Goal: Transaction & Acquisition: Purchase product/service

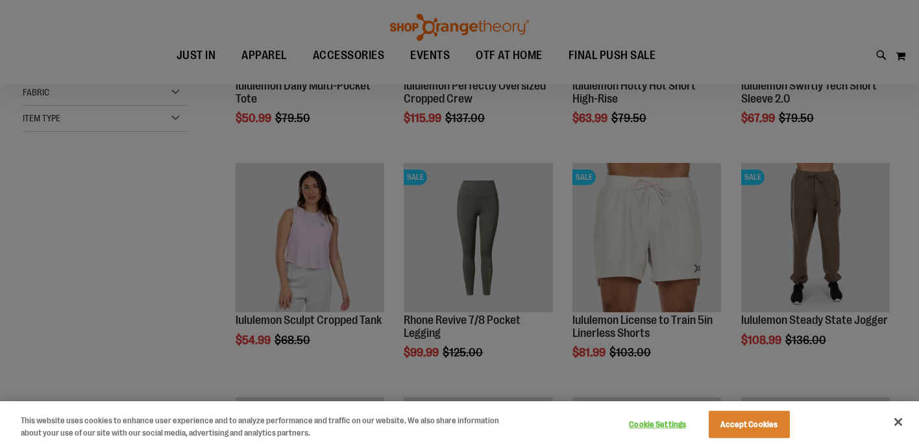
scroll to position [195, 0]
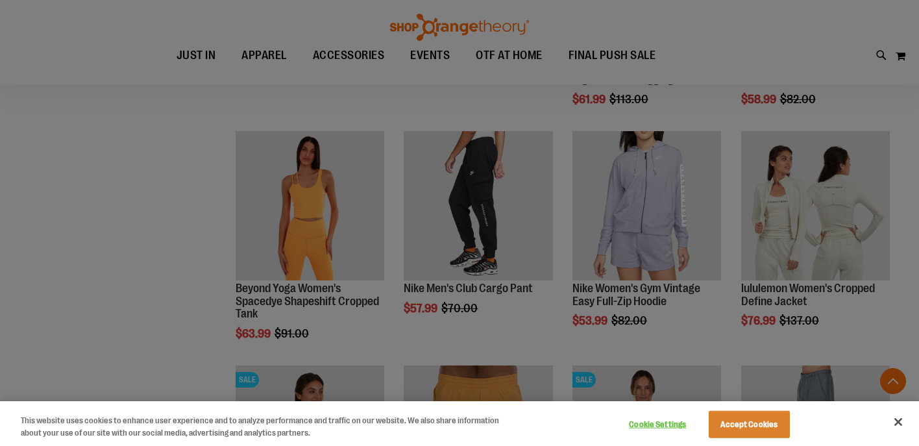
scroll to position [1165, 0]
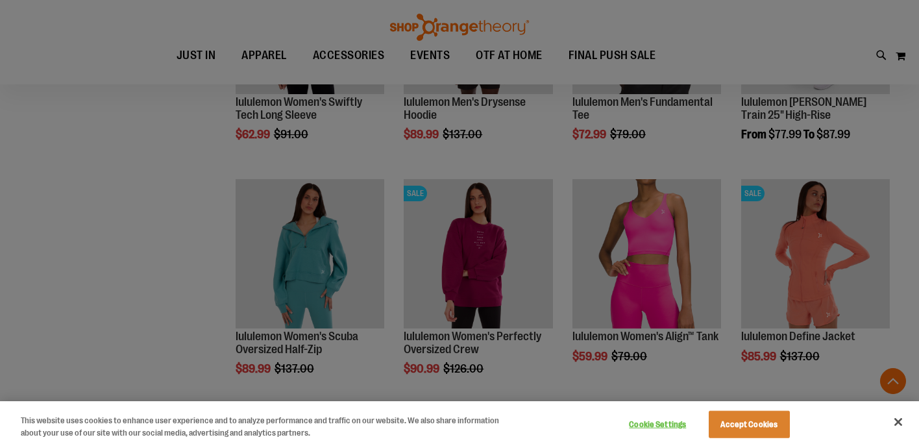
scroll to position [1649, 0]
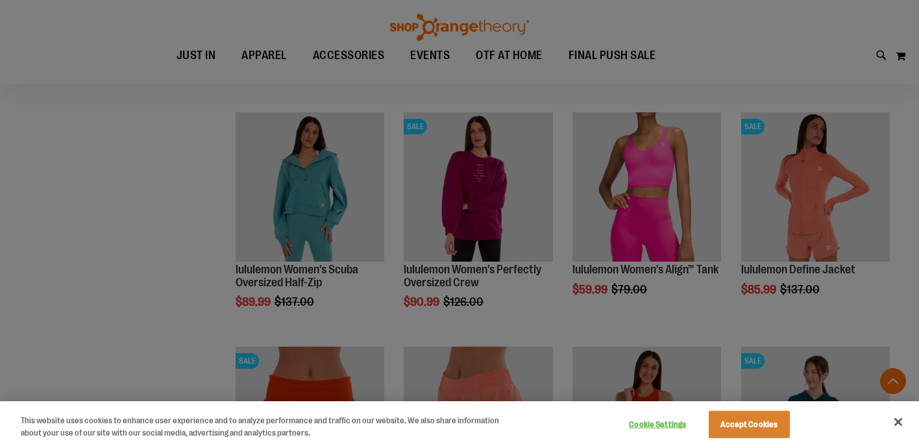
click at [774, 425] on button "Accept Cookies" at bounding box center [749, 424] width 81 height 27
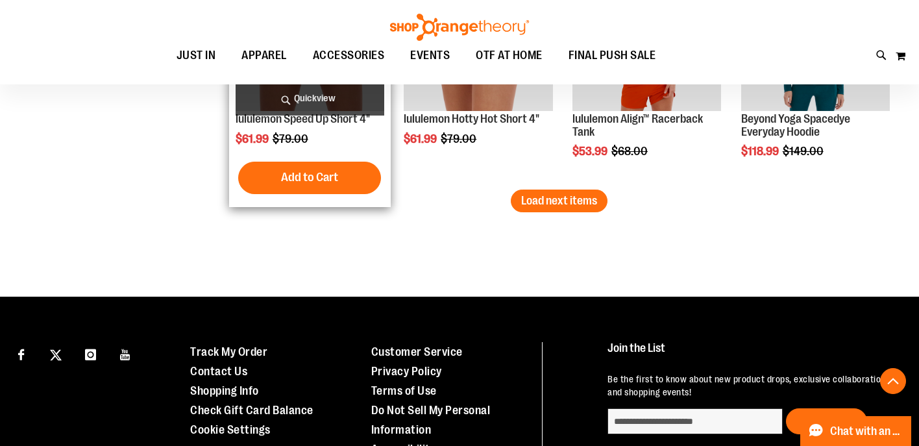
scroll to position [2139, 0]
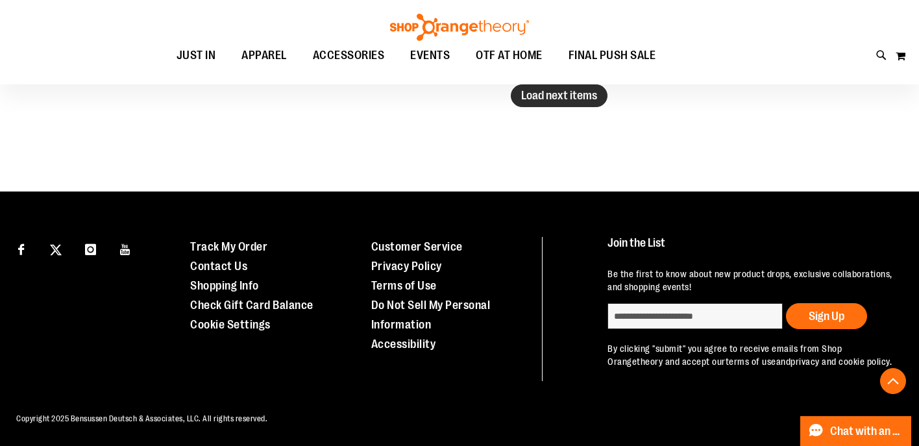
click at [545, 101] on span "Load next items" at bounding box center [559, 95] width 76 height 13
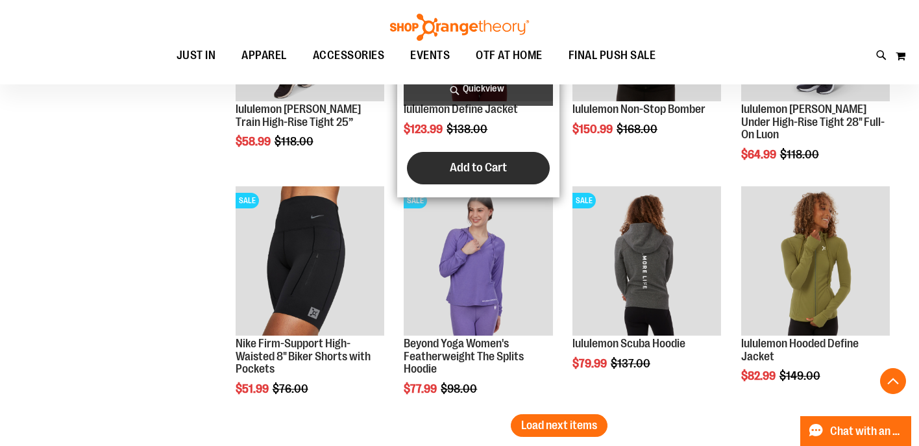
scroll to position [2634, 0]
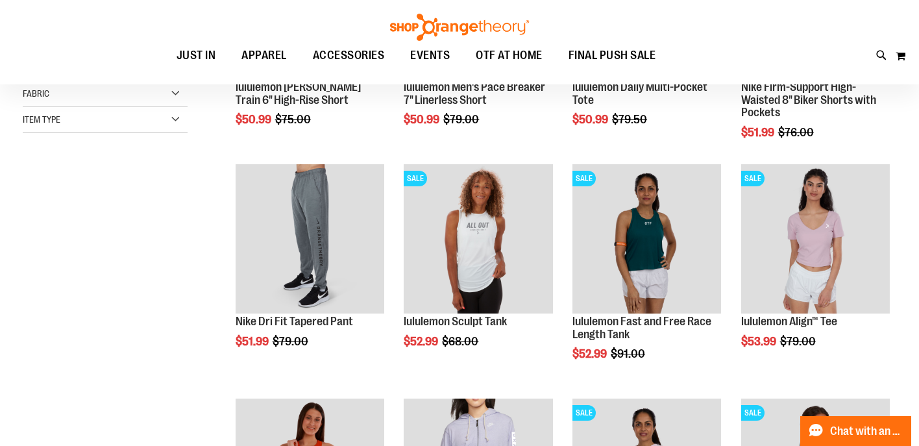
scroll to position [203, 0]
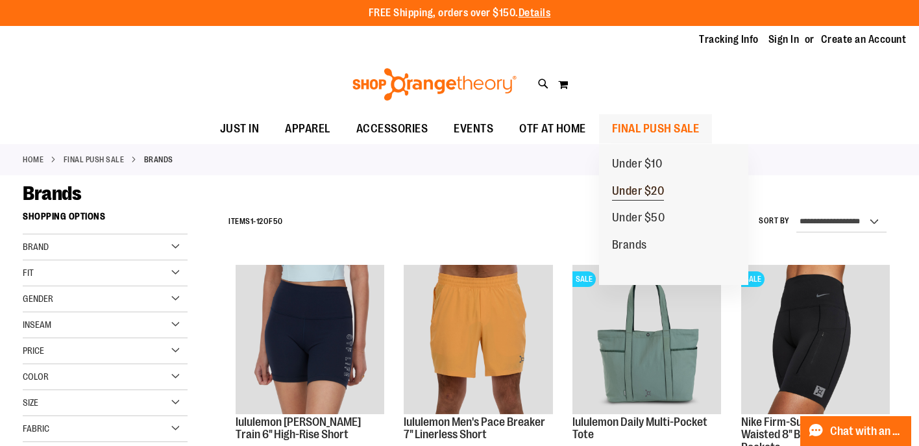
click at [632, 186] on span "Under $20" at bounding box center [638, 192] width 53 height 16
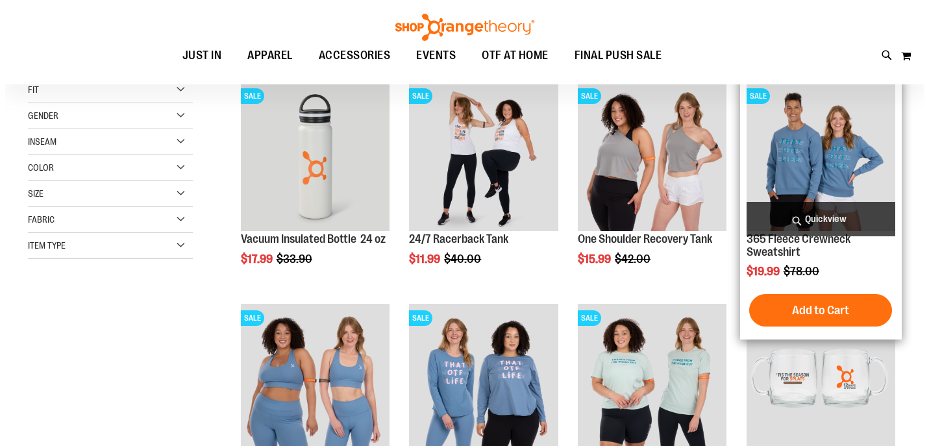
scroll to position [39, 0]
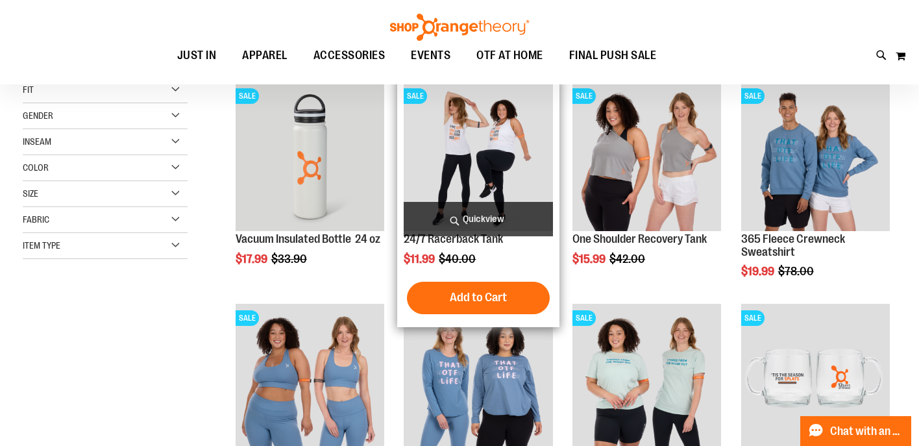
click at [471, 217] on span "Quickview" at bounding box center [478, 219] width 149 height 34
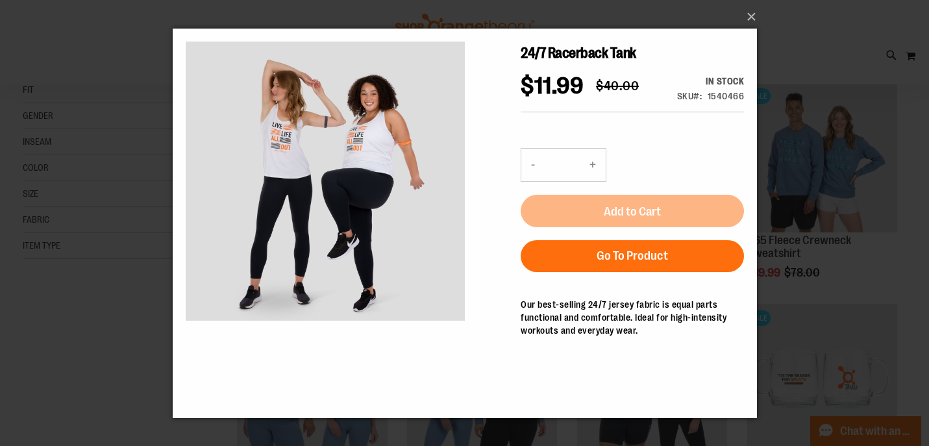
scroll to position [0, 0]
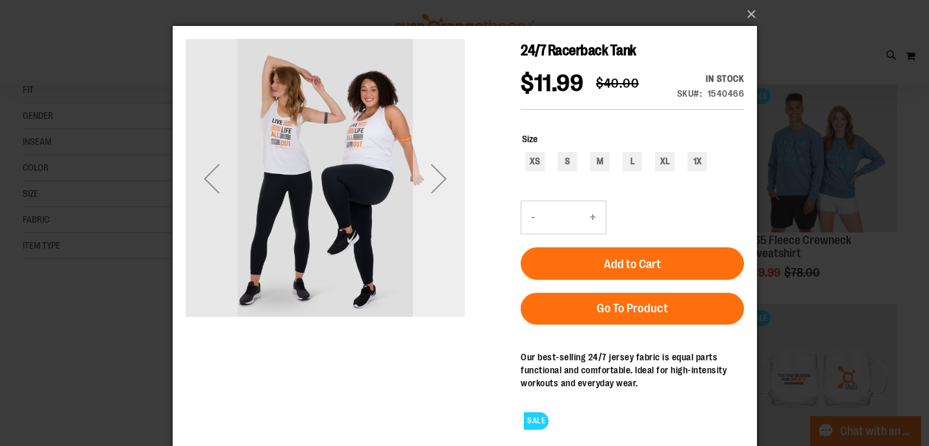
click at [436, 175] on div "Next" at bounding box center [438, 179] width 52 height 52
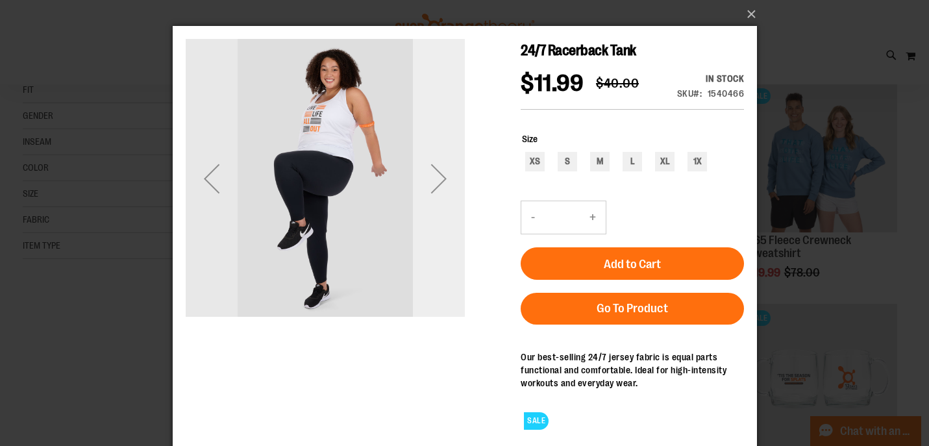
click at [436, 175] on div "Next" at bounding box center [438, 179] width 52 height 52
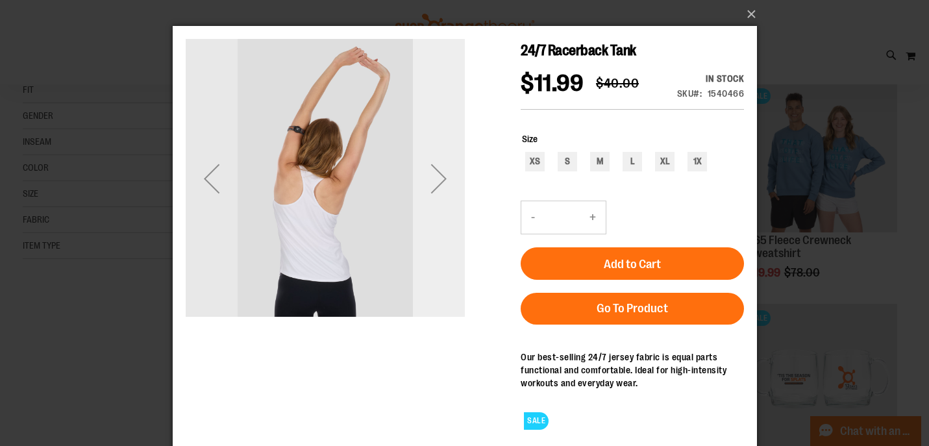
click at [436, 175] on div "Next" at bounding box center [438, 179] width 52 height 52
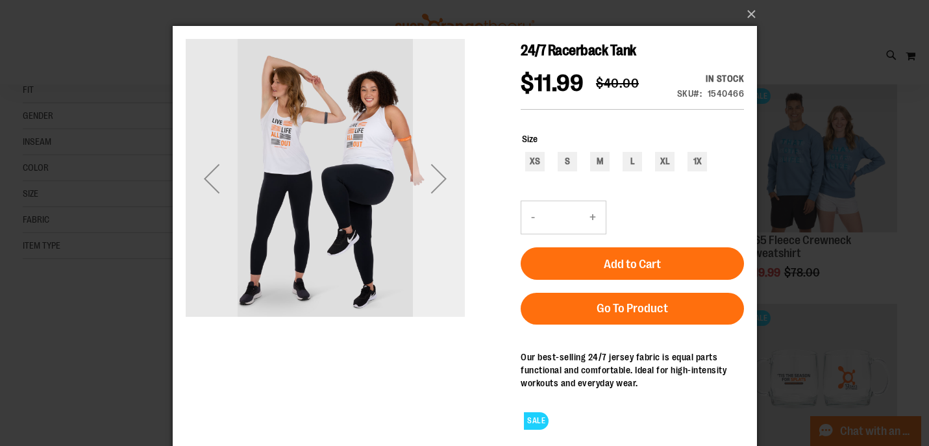
click at [436, 175] on div "Next" at bounding box center [438, 179] width 52 height 52
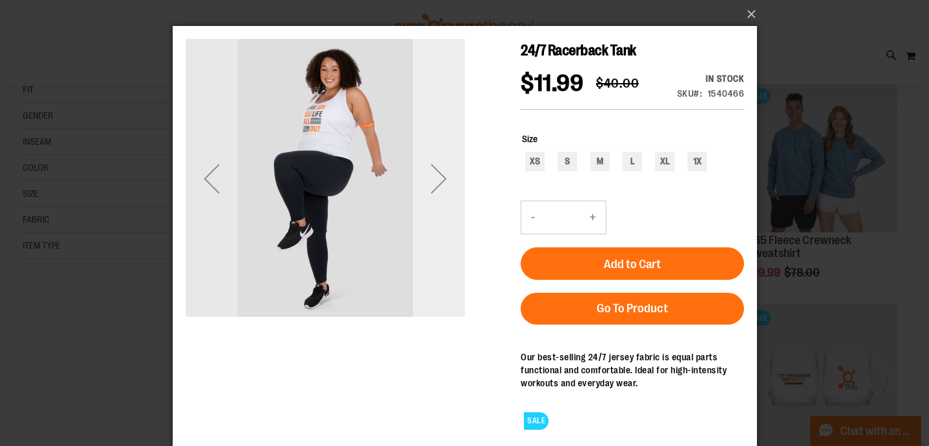
click at [436, 175] on div "Next" at bounding box center [438, 179] width 52 height 52
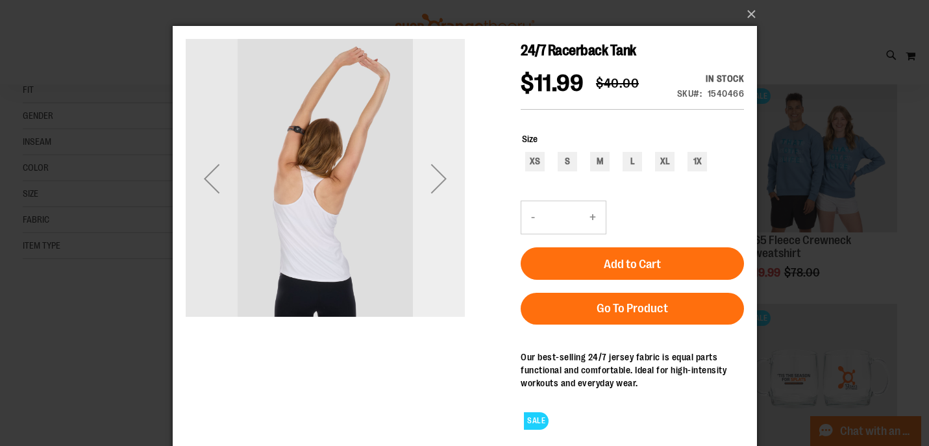
click at [436, 175] on div "Next" at bounding box center [438, 179] width 52 height 52
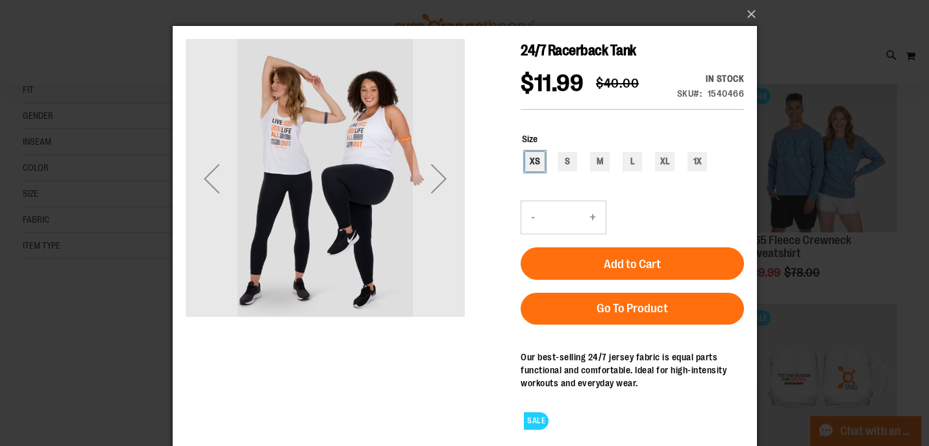
click at [535, 153] on div "XS" at bounding box center [534, 161] width 19 height 19
type input "***"
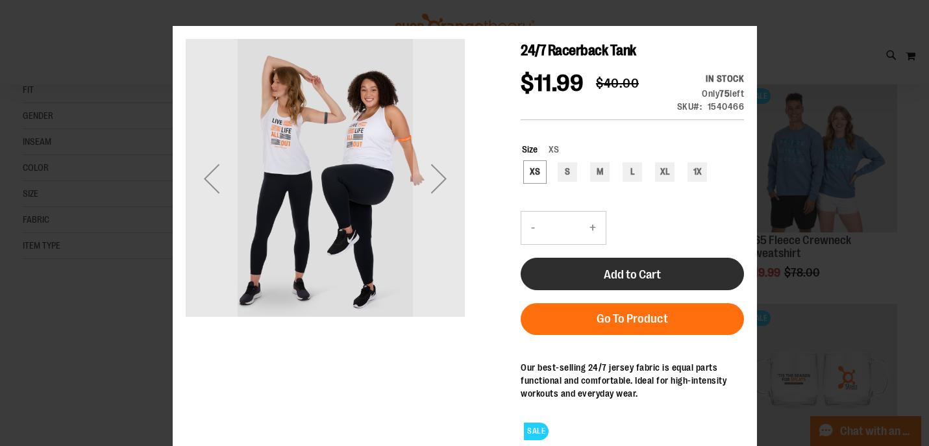
click at [639, 275] on span "Add to Cart" at bounding box center [631, 274] width 57 height 14
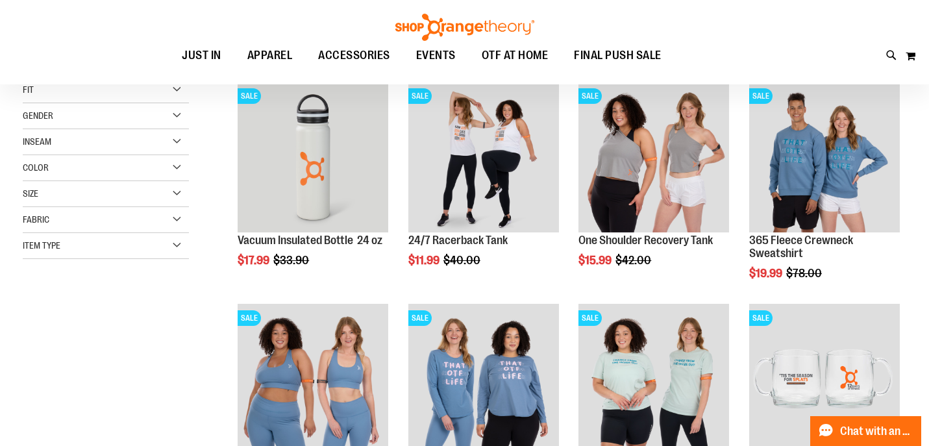
click at [752, 14] on div "Toggle Nav Search Popular Suggestions Advanced Search" at bounding box center [464, 42] width 929 height 84
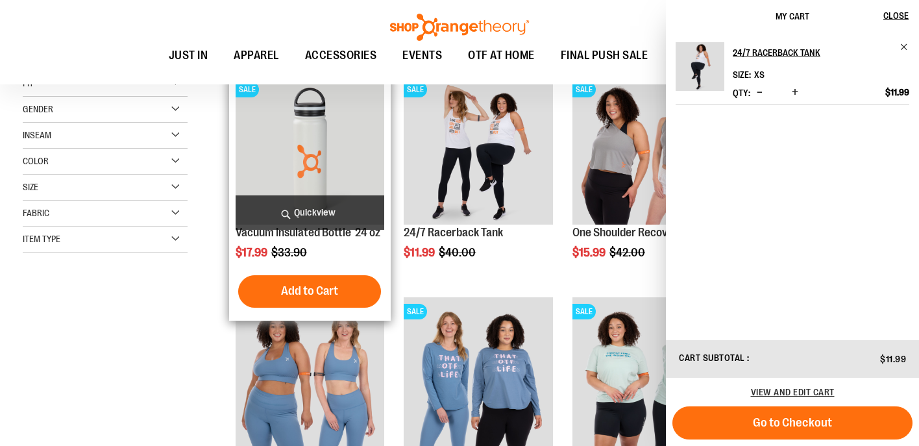
scroll to position [112, 0]
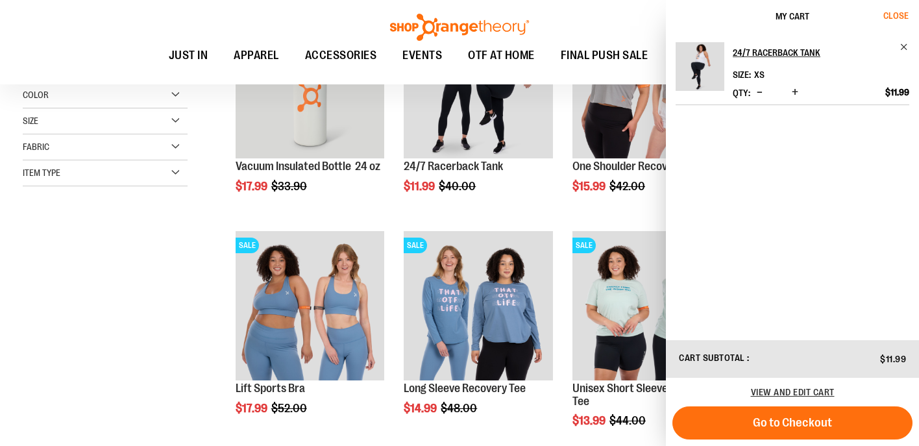
click at [908, 16] on span "Close" at bounding box center [896, 15] width 25 height 10
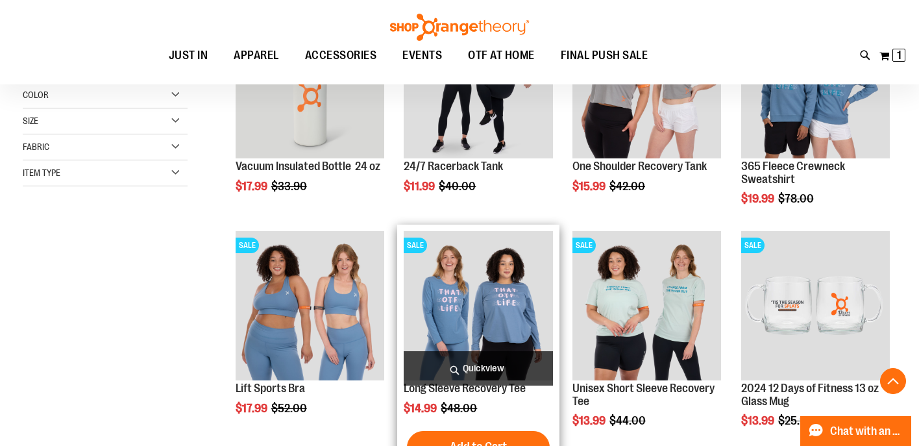
scroll to position [214, 0]
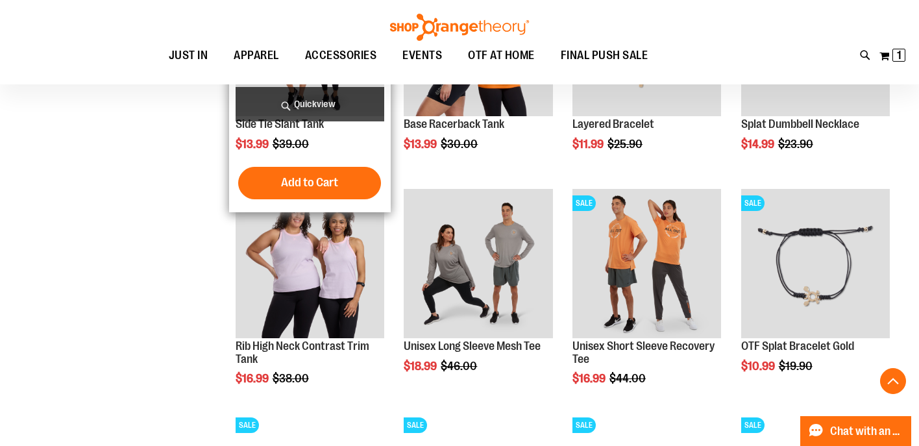
scroll to position [839, 0]
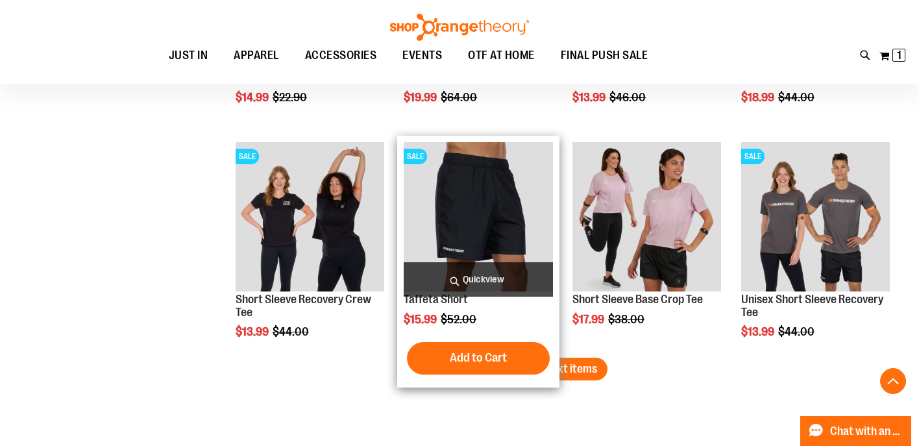
scroll to position [1843, 0]
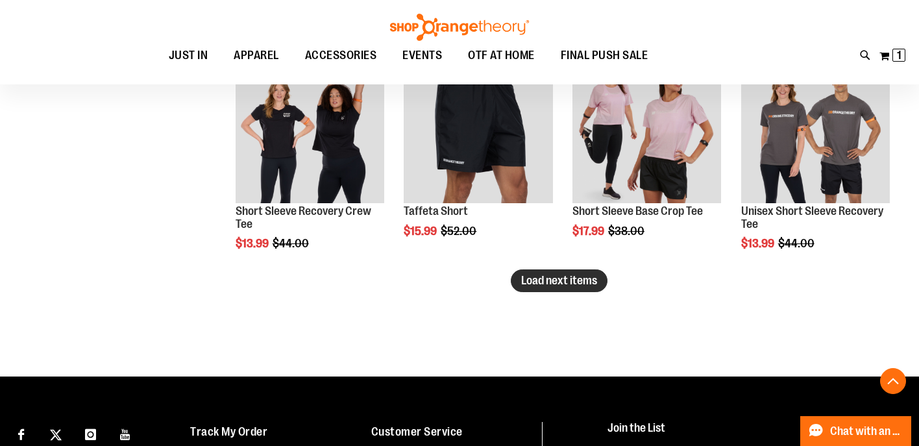
click at [538, 283] on span "Load next items" at bounding box center [559, 280] width 76 height 13
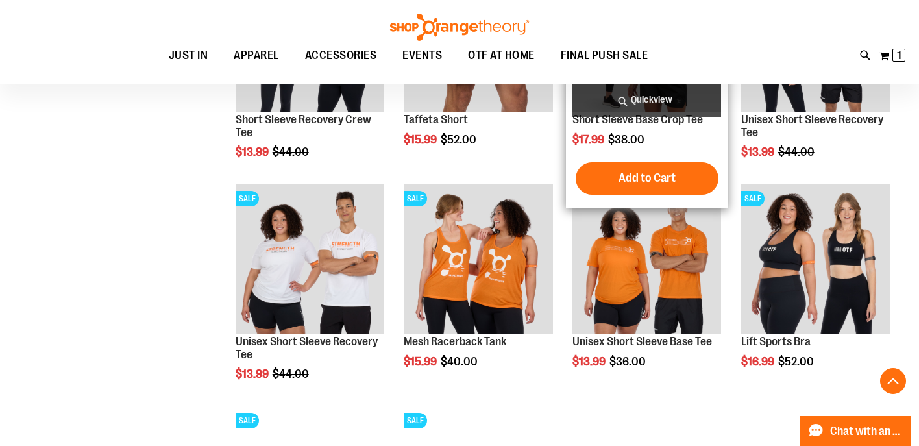
scroll to position [1937, 0]
